Goal: Transaction & Acquisition: Purchase product/service

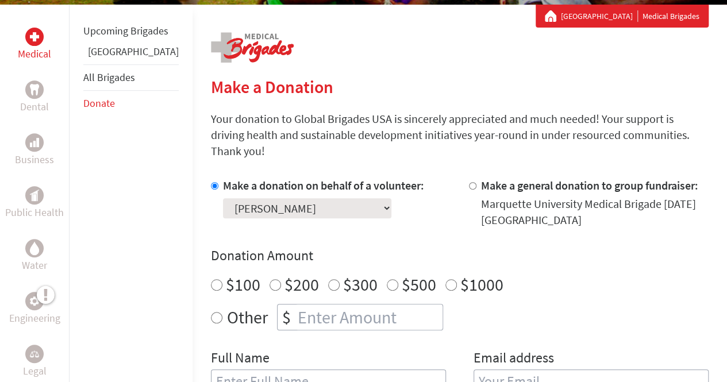
scroll to position [273, 0]
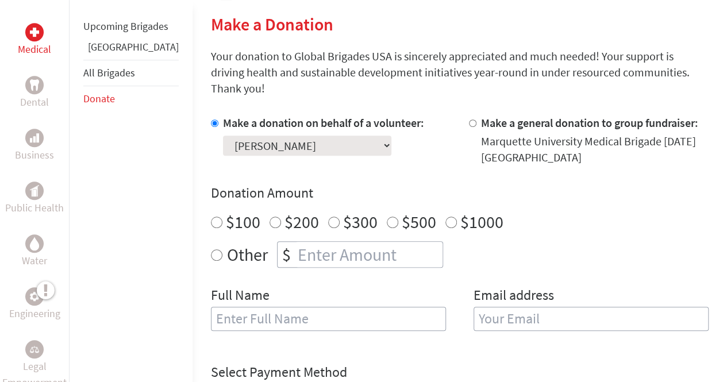
click at [402, 211] on label "$500" at bounding box center [419, 222] width 35 height 22
click at [387, 217] on input "$500" at bounding box center [393, 223] width 12 height 12
radio input "true"
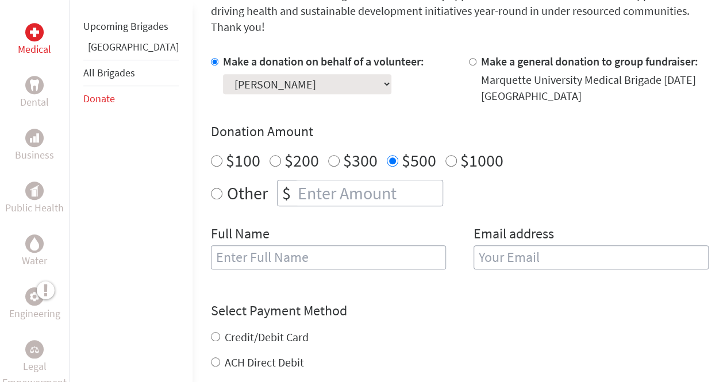
scroll to position [362, 0]
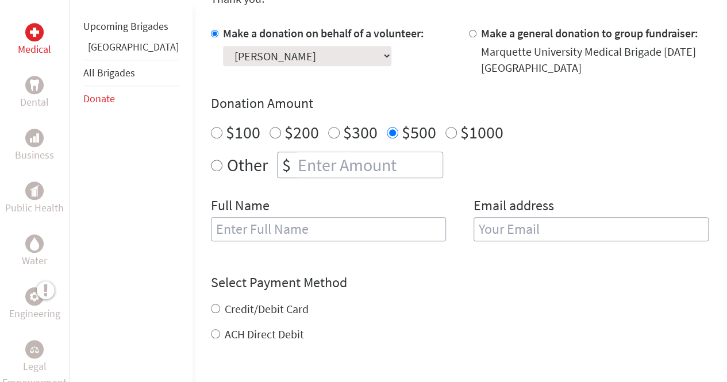
click at [269, 217] on input "text" at bounding box center [328, 229] width 235 height 24
type input "[PERSON_NAME]"
type input "[EMAIL_ADDRESS][PERSON_NAME][DOMAIN_NAME]"
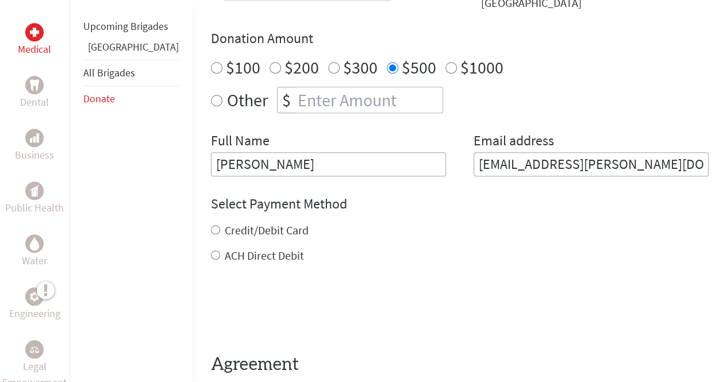
scroll to position [428, 0]
click at [573, 56] on div "$100 $200 $300 $500 $1000" at bounding box center [460, 66] width 498 height 21
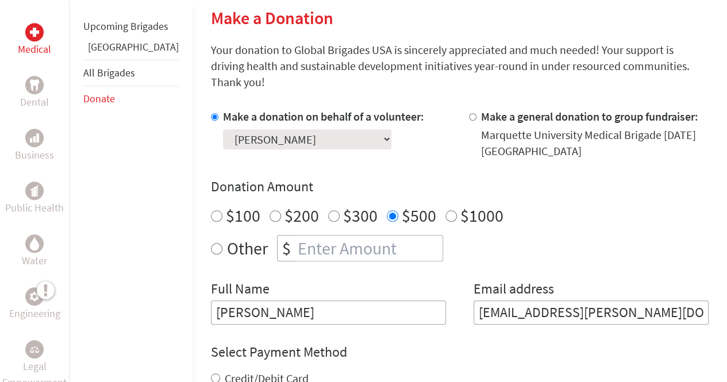
scroll to position [284, 0]
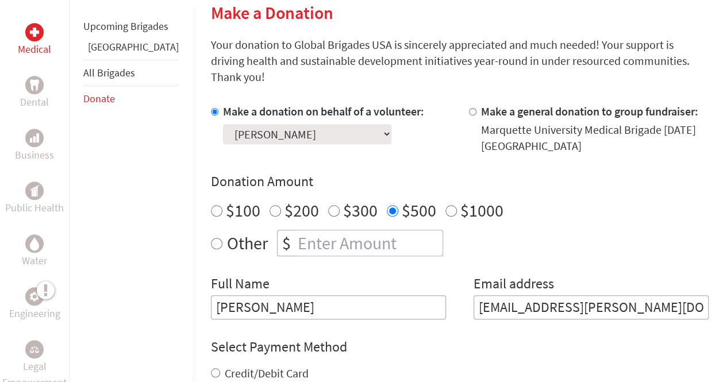
radio input "true"
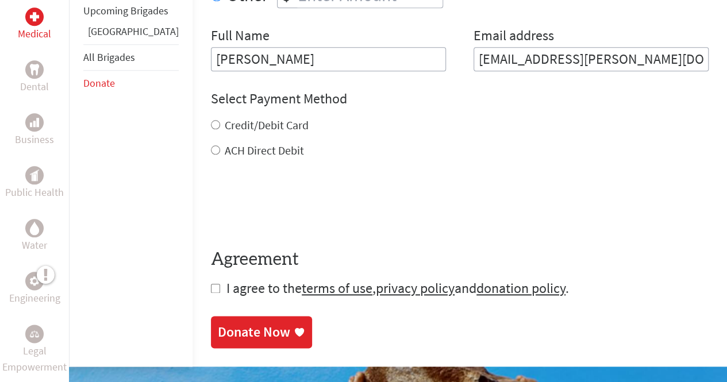
click at [313, 224] on form "Make a donation on behalf of a volunteer: Select a volunteer... Addie Revie Ale…" at bounding box center [460, 76] width 498 height 443
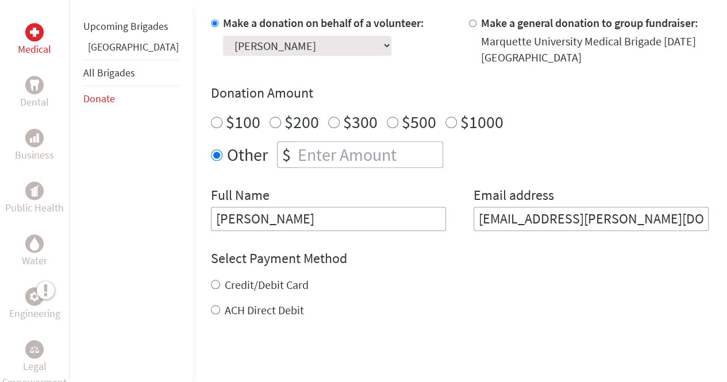
scroll to position [371, 0]
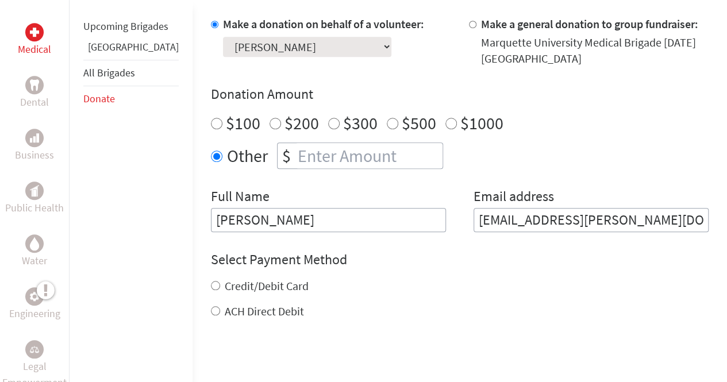
click at [296, 145] on input "number" at bounding box center [369, 155] width 147 height 25
type input "700"
click at [378, 67] on div "Make a donation on behalf of a volunteer: Select a volunteer... Addie Revie Ale…" at bounding box center [460, 124] width 498 height 216
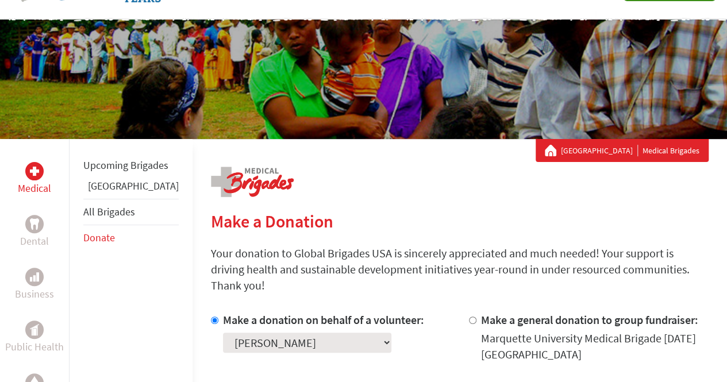
scroll to position [0, 0]
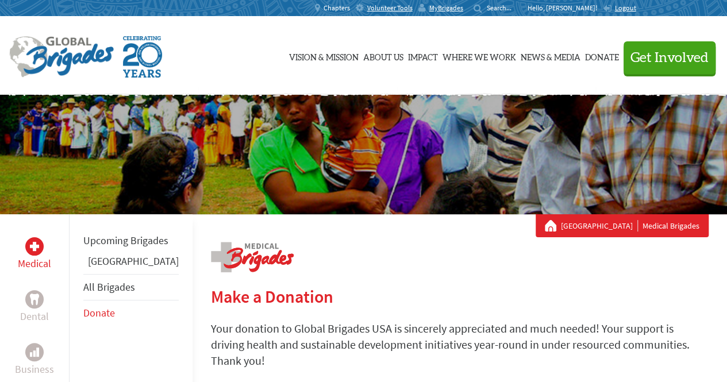
click at [350, 7] on span "Chapters" at bounding box center [337, 7] width 26 height 9
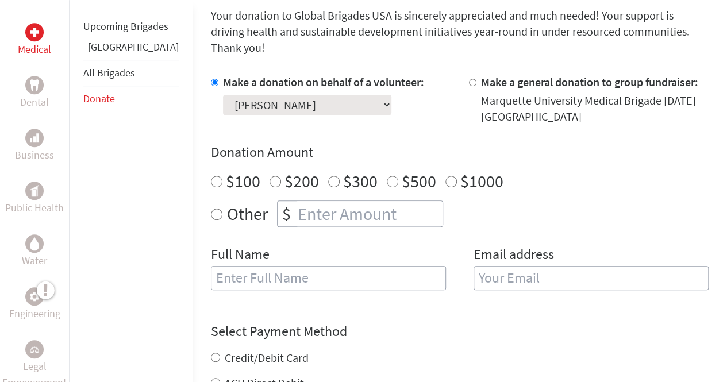
scroll to position [313, 0]
click at [227, 201] on label "Other" at bounding box center [247, 214] width 41 height 26
click at [211, 209] on input "Other" at bounding box center [217, 215] width 12 height 12
radio input "true"
click at [300, 202] on input "number" at bounding box center [369, 214] width 147 height 25
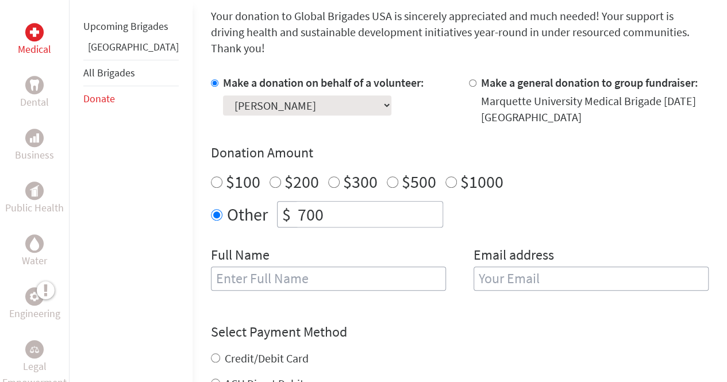
type input "700"
click at [306, 267] on input "text" at bounding box center [328, 279] width 235 height 24
type input "[PERSON_NAME]"
type input "[EMAIL_ADDRESS][PERSON_NAME][DOMAIN_NAME]"
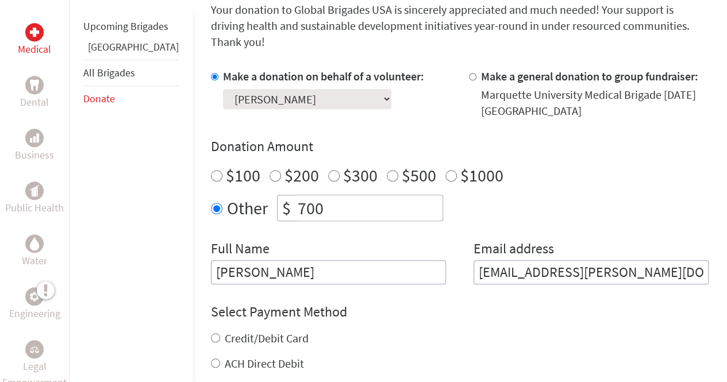
scroll to position [320, 0]
drag, startPoint x: 304, startPoint y: 191, endPoint x: 227, endPoint y: 183, distance: 77.5
click at [227, 194] on div "Other $ 700" at bounding box center [460, 207] width 498 height 26
type input "700"
click at [324, 221] on div "Make a donation on behalf of a volunteer: Select a volunteer... Addie Revie Ale…" at bounding box center [460, 176] width 498 height 216
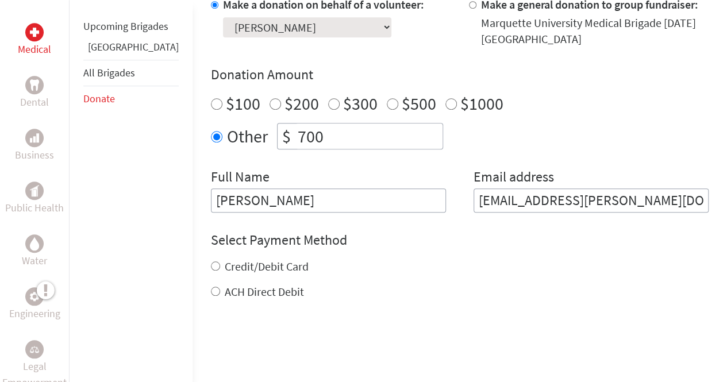
scroll to position [396, 0]
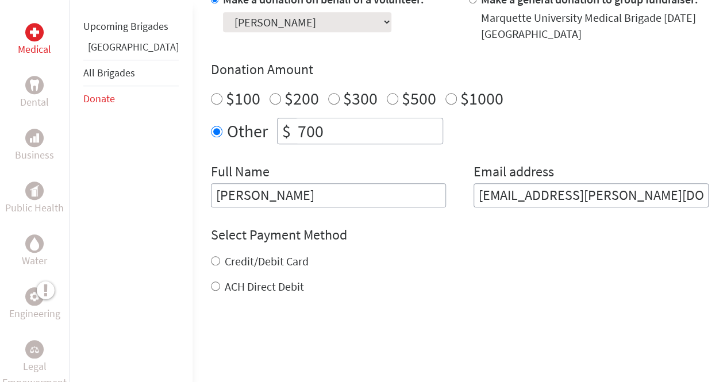
click at [227, 279] on label "ACH Direct Debit" at bounding box center [264, 286] width 79 height 14
click at [220, 282] on input "ACH Direct Debit" at bounding box center [215, 286] width 9 height 9
radio input "true"
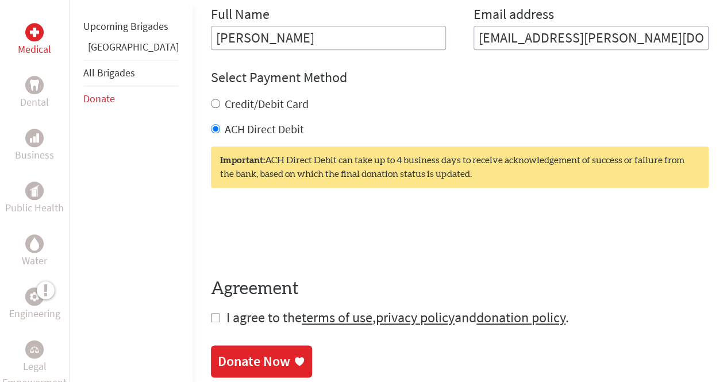
scroll to position [554, 0]
click at [227, 308] on span "I agree to the terms of use , privacy policy and donation policy ." at bounding box center [398, 317] width 343 height 18
click at [211, 313] on input "checkbox" at bounding box center [215, 317] width 9 height 9
checkbox input "true"
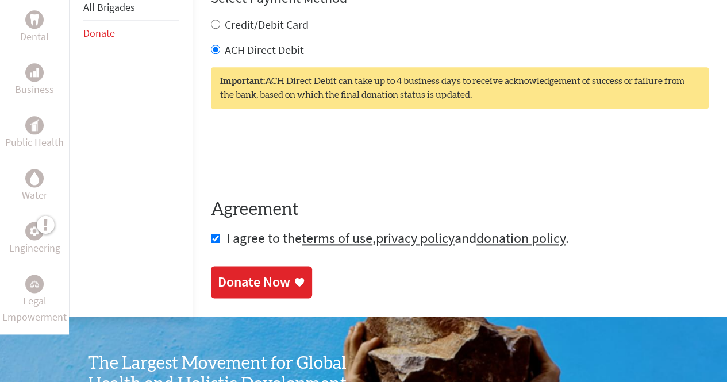
scroll to position [635, 0]
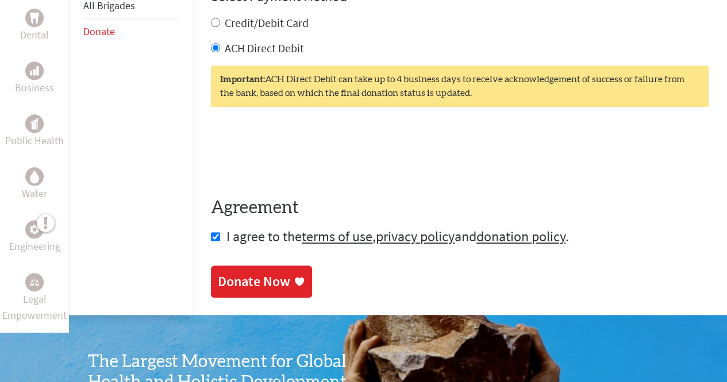
click at [242, 273] on div "Donate Now" at bounding box center [254, 282] width 72 height 18
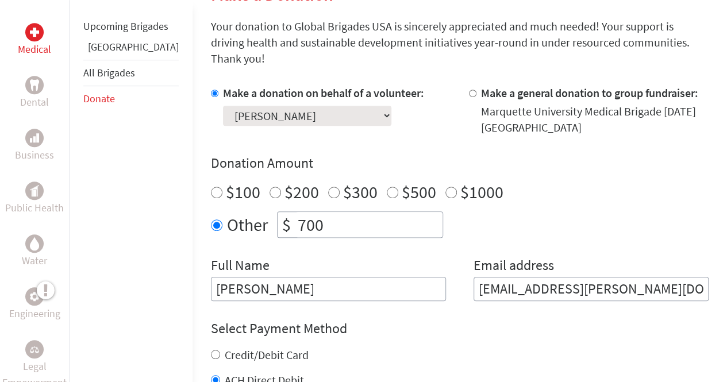
scroll to position [304, 0]
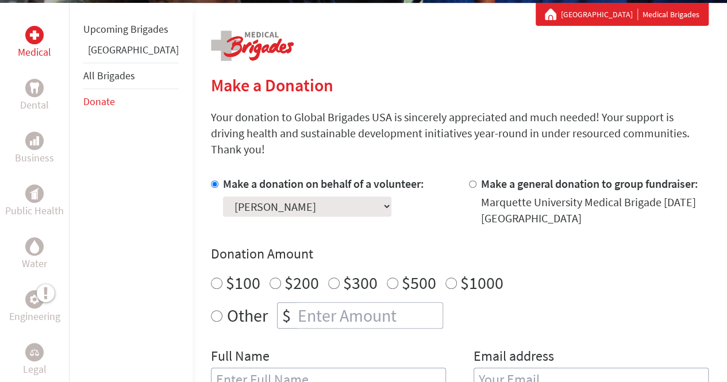
scroll to position [237, 0]
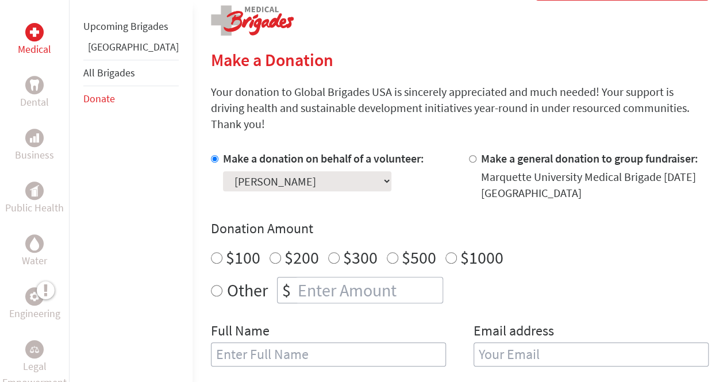
click at [227, 277] on label "Other" at bounding box center [247, 290] width 41 height 26
click at [211, 285] on input "Other" at bounding box center [217, 291] width 12 height 12
radio input "true"
click at [296, 278] on input "number" at bounding box center [369, 290] width 147 height 25
type input "700"
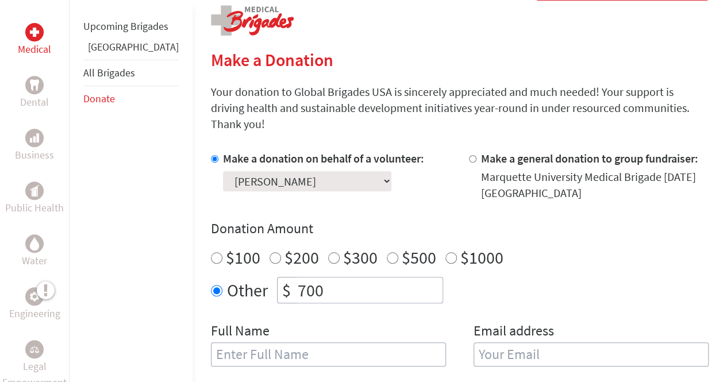
click at [274, 343] on input "text" at bounding box center [328, 355] width 235 height 24
type input "[PERSON_NAME]"
type input "[EMAIL_ADDRESS][PERSON_NAME][DOMAIN_NAME]"
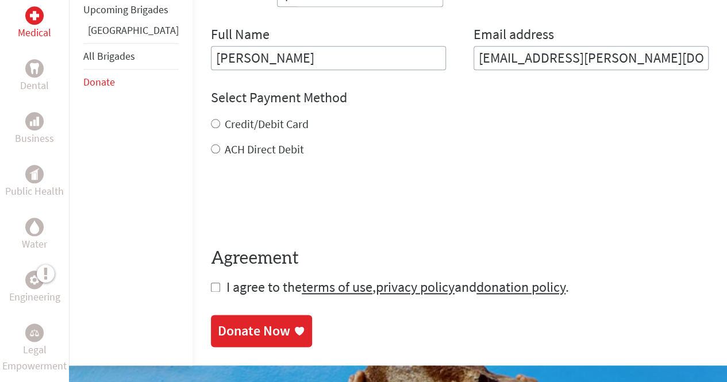
scroll to position [531, 0]
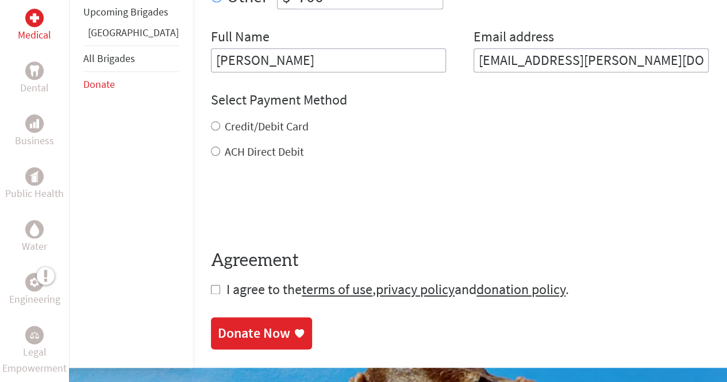
click at [225, 144] on label "ACH Direct Debit" at bounding box center [264, 151] width 79 height 14
click at [220, 147] on input "ACH Direct Debit" at bounding box center [215, 151] width 9 height 9
radio input "true"
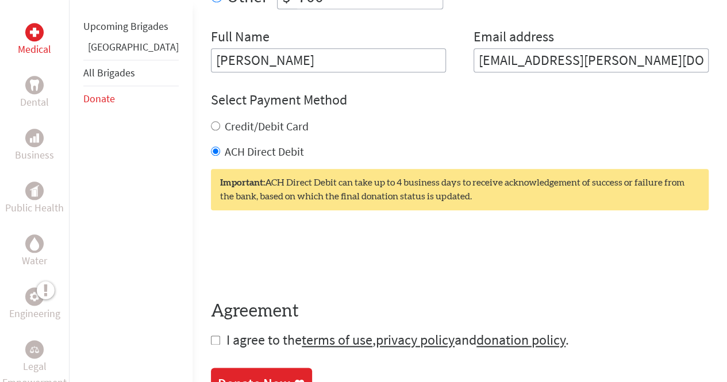
click at [227, 331] on span "I agree to the terms of use , privacy policy and donation policy ." at bounding box center [398, 340] width 343 height 18
click at [211, 336] on input "checkbox" at bounding box center [215, 340] width 9 height 9
checkbox input "true"
click at [218, 376] on div "Donate Now" at bounding box center [254, 385] width 72 height 18
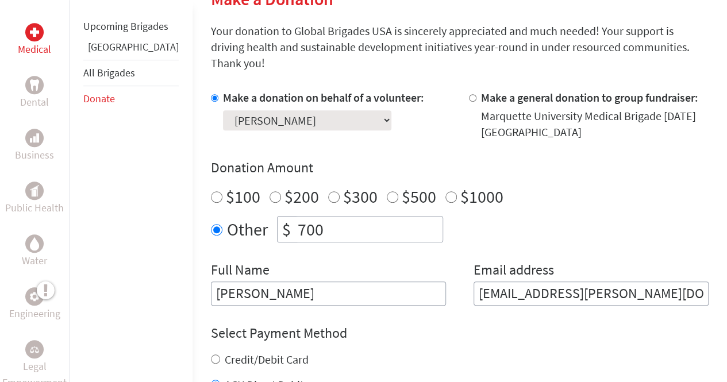
scroll to position [347, 0]
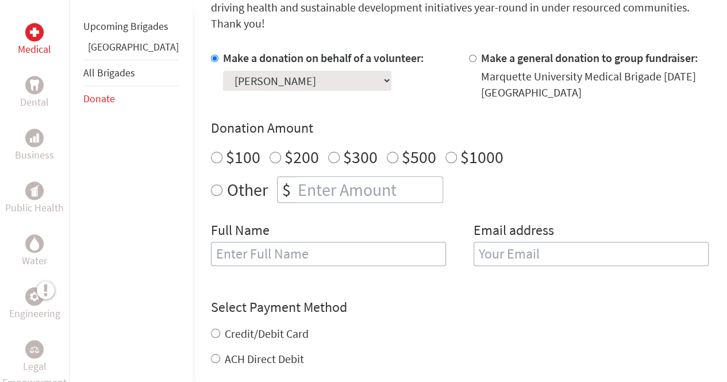
scroll to position [340, 0]
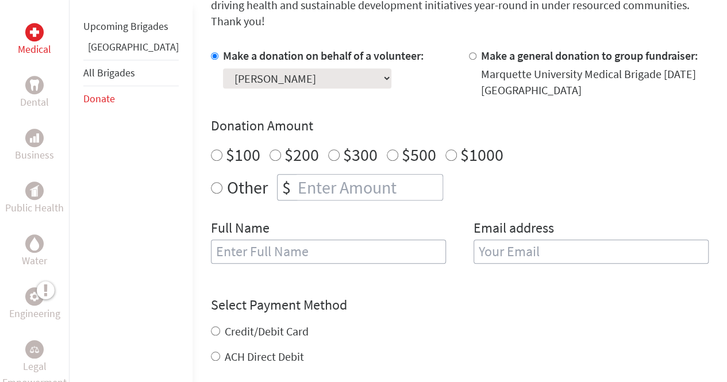
radio input "true"
click at [296, 178] on input "number" at bounding box center [369, 187] width 147 height 25
type input "700"
click at [274, 240] on input "text" at bounding box center [328, 252] width 235 height 24
type input "[PERSON_NAME]"
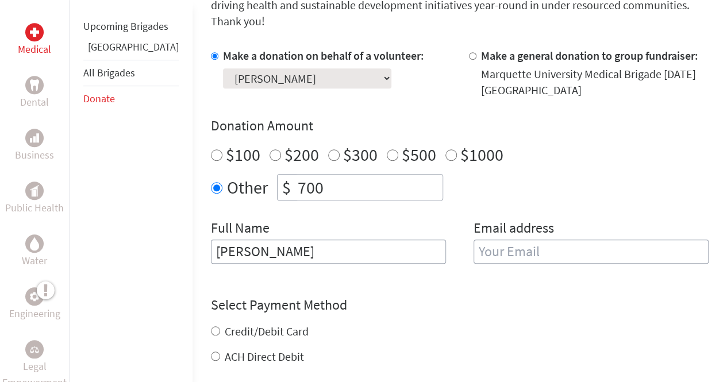
type input "[EMAIL_ADDRESS][PERSON_NAME][DOMAIN_NAME]"
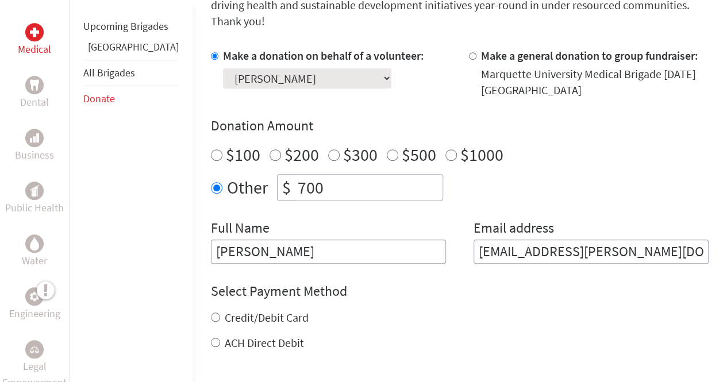
click at [233, 311] on label "Credit/Debit Card" at bounding box center [267, 318] width 84 height 14
click at [220, 313] on input "Credit/Debit Card" at bounding box center [215, 317] width 9 height 9
radio input "true"
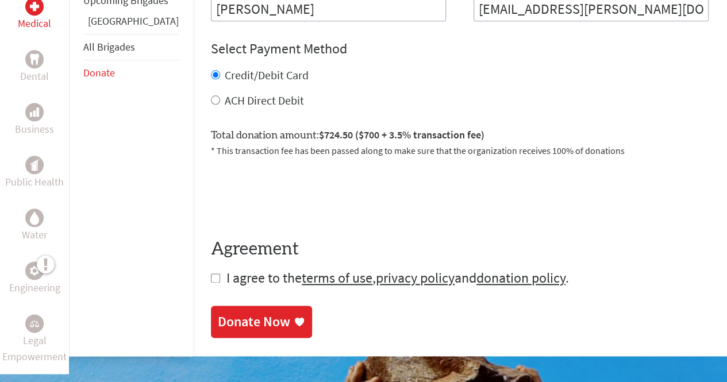
scroll to position [584, 0]
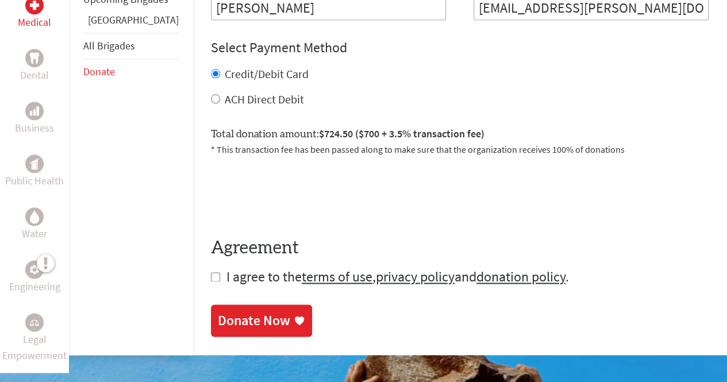
click at [227, 268] on span "I agree to the terms of use , privacy policy and donation policy ." at bounding box center [398, 277] width 343 height 18
click at [211, 273] on input "checkbox" at bounding box center [215, 277] width 9 height 9
checkbox input "true"
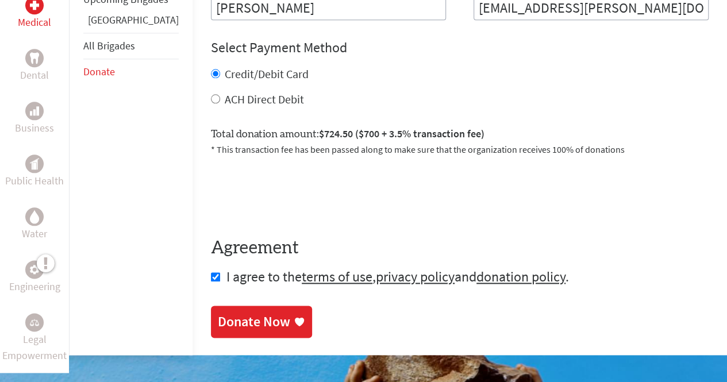
click at [231, 313] on div "Donate Now" at bounding box center [254, 322] width 72 height 18
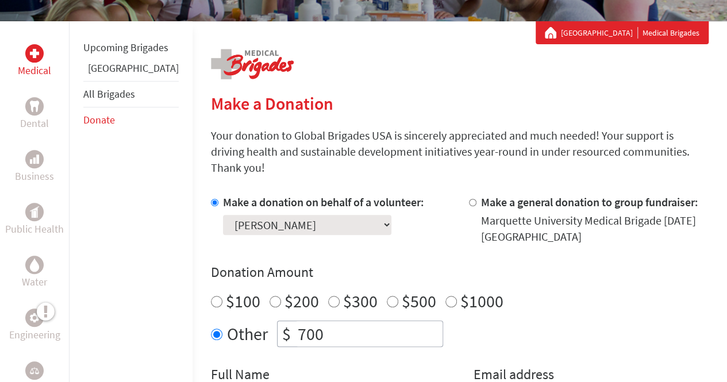
scroll to position [265, 0]
